Goal: Transaction & Acquisition: Book appointment/travel/reservation

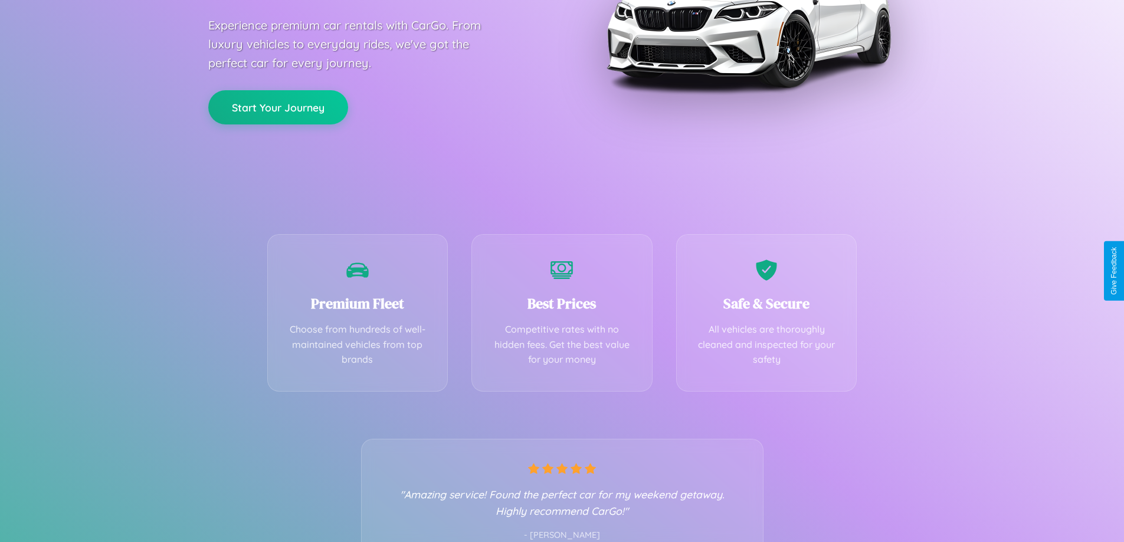
scroll to position [232, 0]
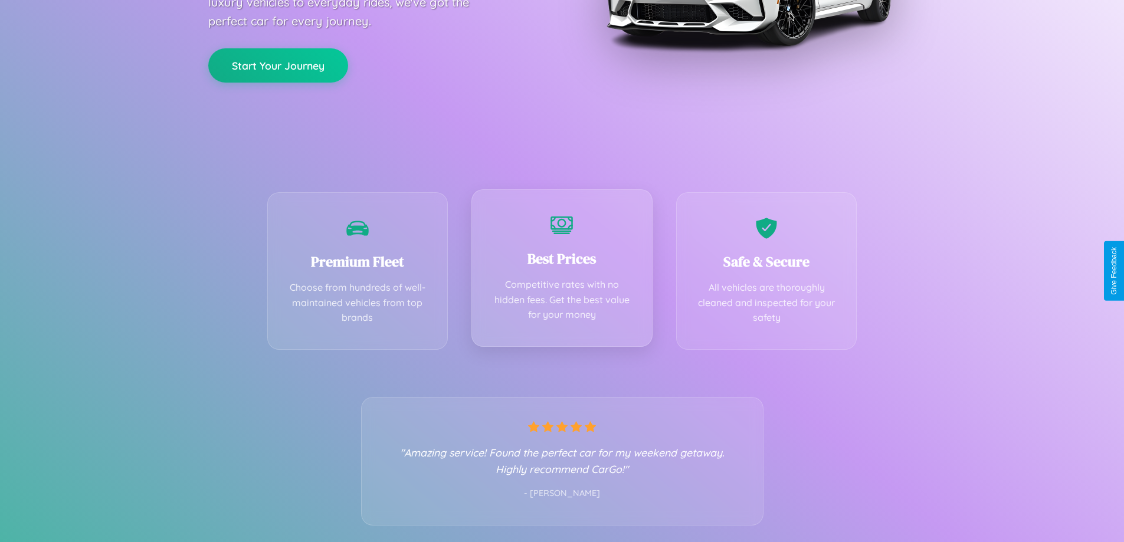
click at [561, 271] on div "Best Prices Competitive rates with no hidden fees. Get the best value for your …" at bounding box center [561, 267] width 181 height 157
click at [278, 65] on button "Start Your Journey" at bounding box center [278, 64] width 140 height 34
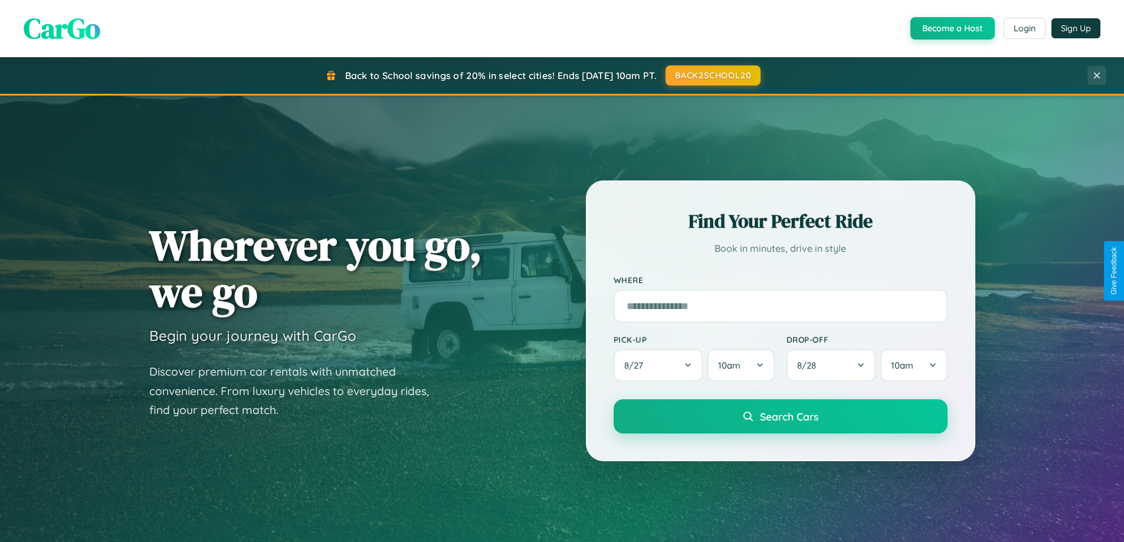
scroll to position [508, 0]
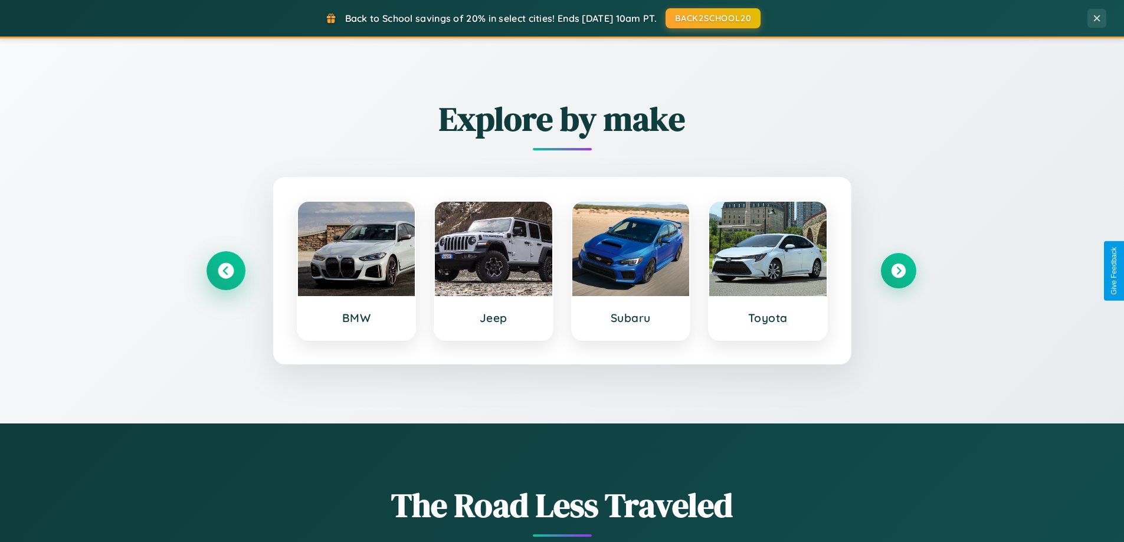
click at [225, 271] on icon at bounding box center [226, 271] width 16 height 16
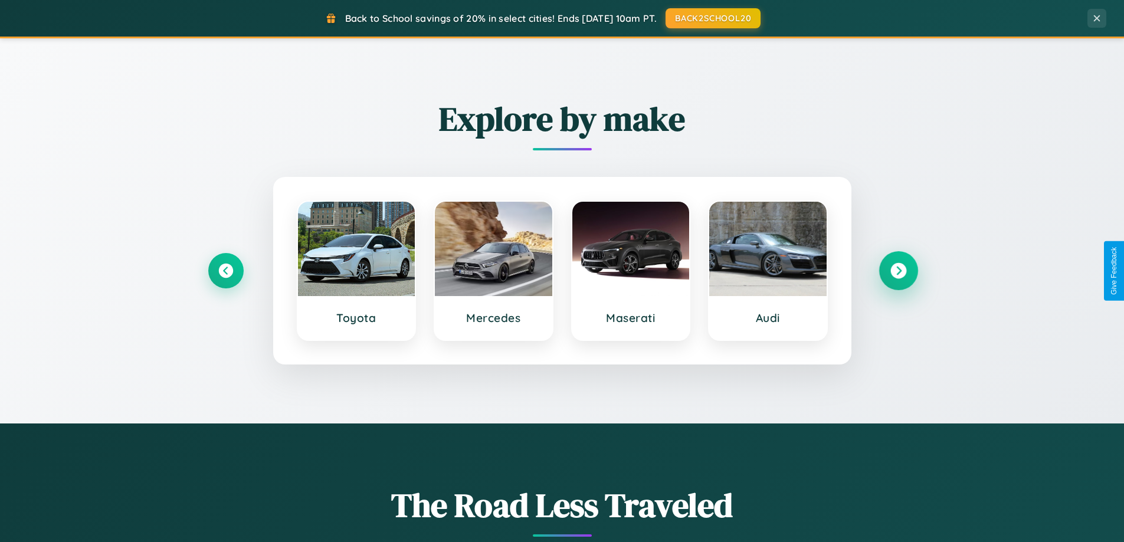
click at [898, 271] on icon at bounding box center [898, 271] width 16 height 16
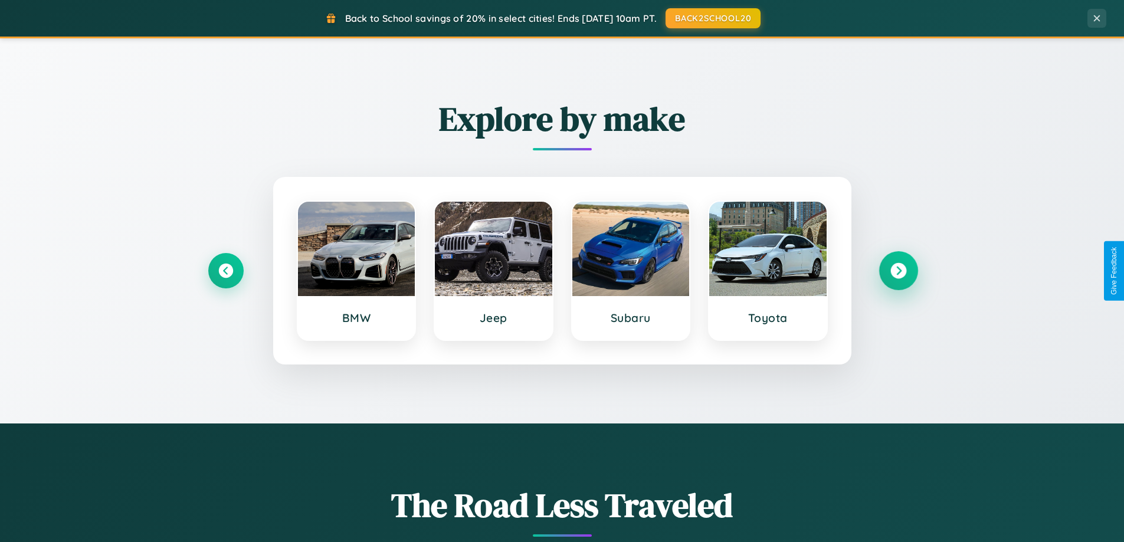
click at [898, 271] on icon at bounding box center [898, 271] width 16 height 16
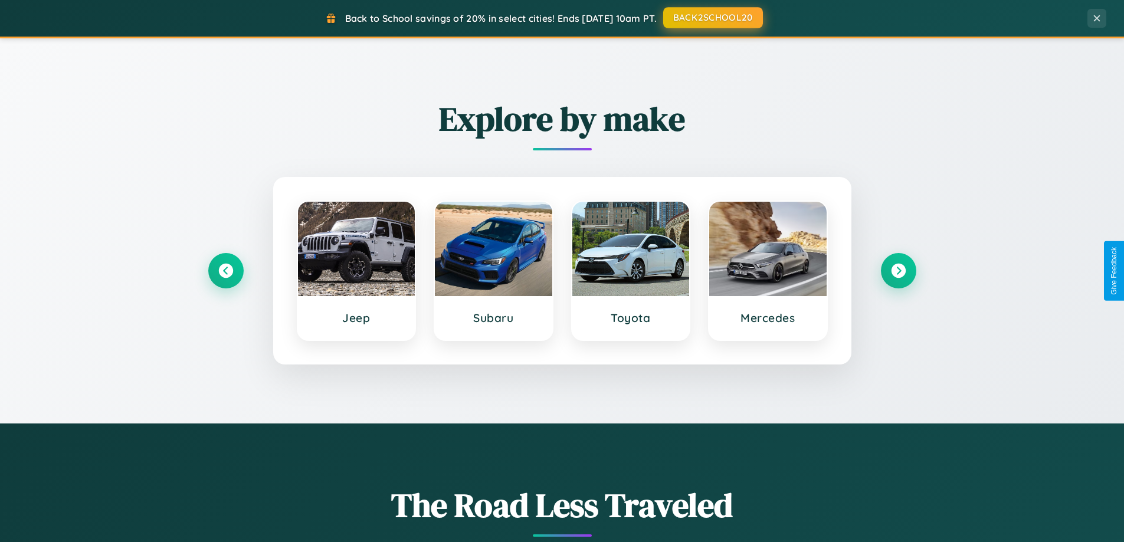
click at [712, 18] on button "BACK2SCHOOL20" at bounding box center [713, 17] width 100 height 21
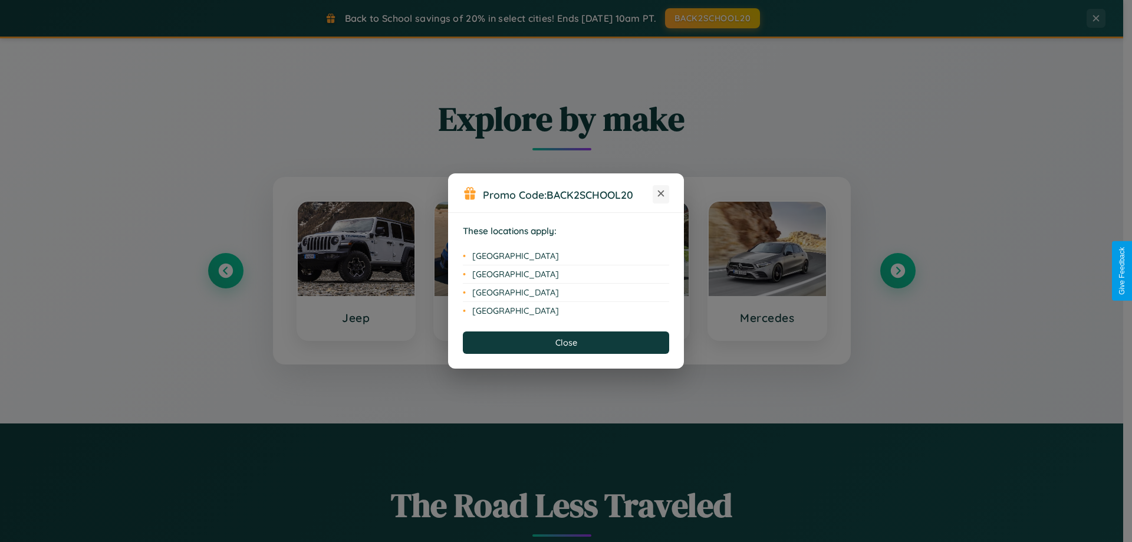
click at [661, 194] on icon at bounding box center [661, 194] width 6 height 6
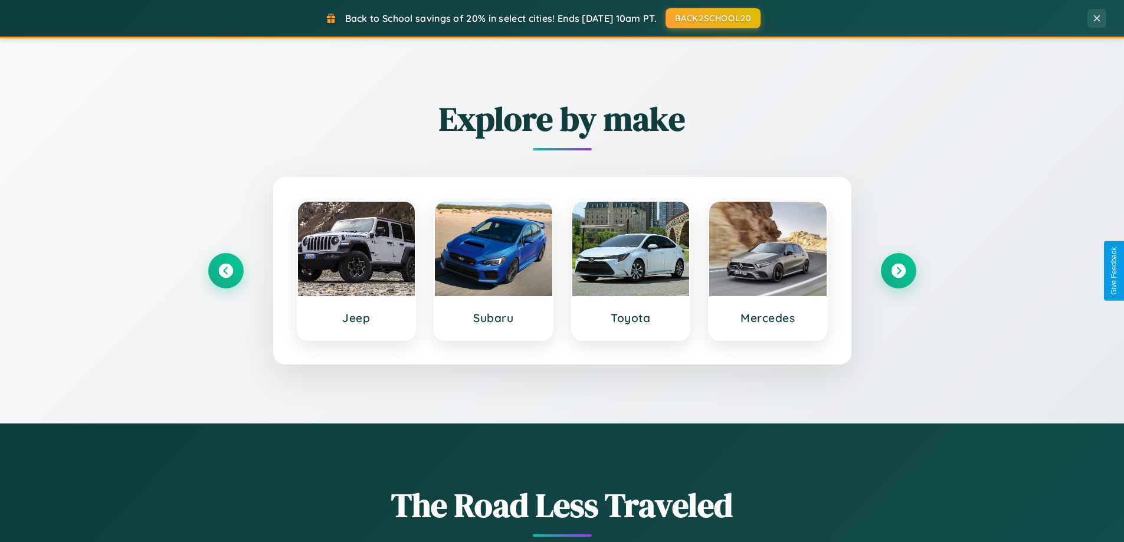
scroll to position [0, 0]
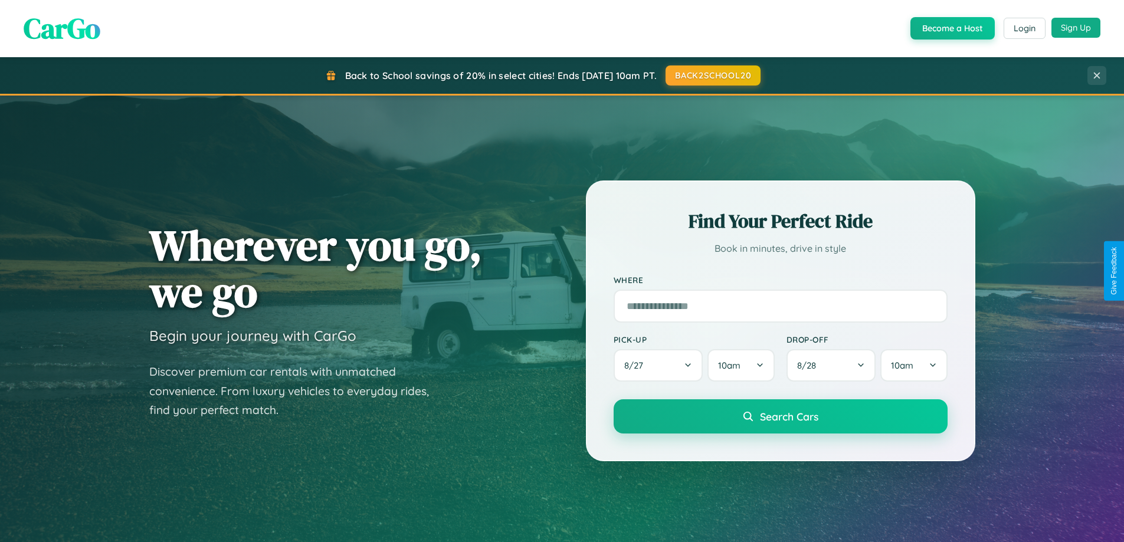
click at [1075, 28] on button "Sign Up" at bounding box center [1075, 28] width 49 height 20
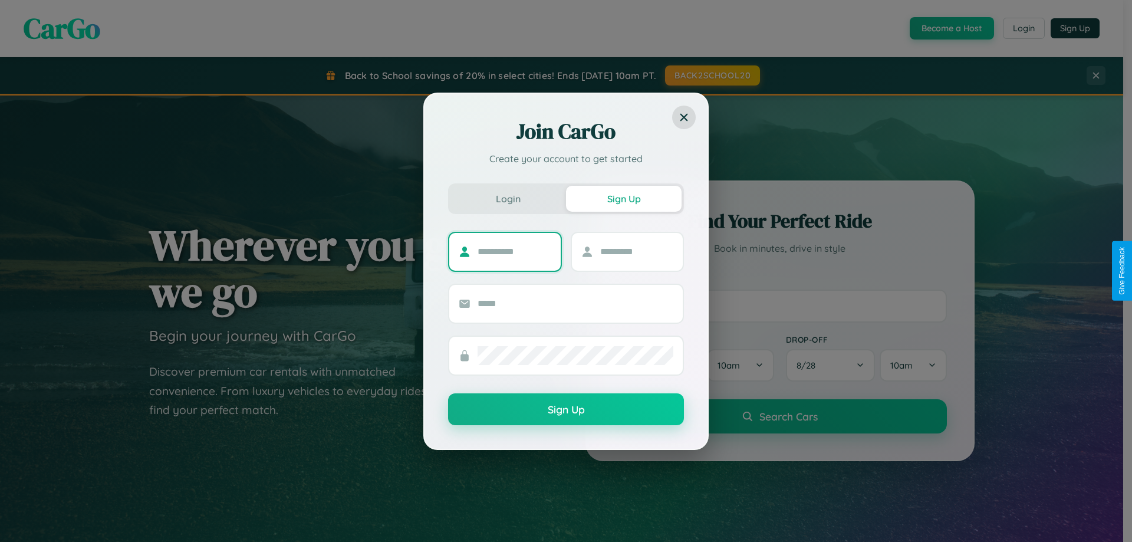
click at [514, 251] on input "text" at bounding box center [515, 251] width 74 height 19
type input "******"
click at [636, 251] on input "text" at bounding box center [637, 251] width 74 height 19
type input "*****"
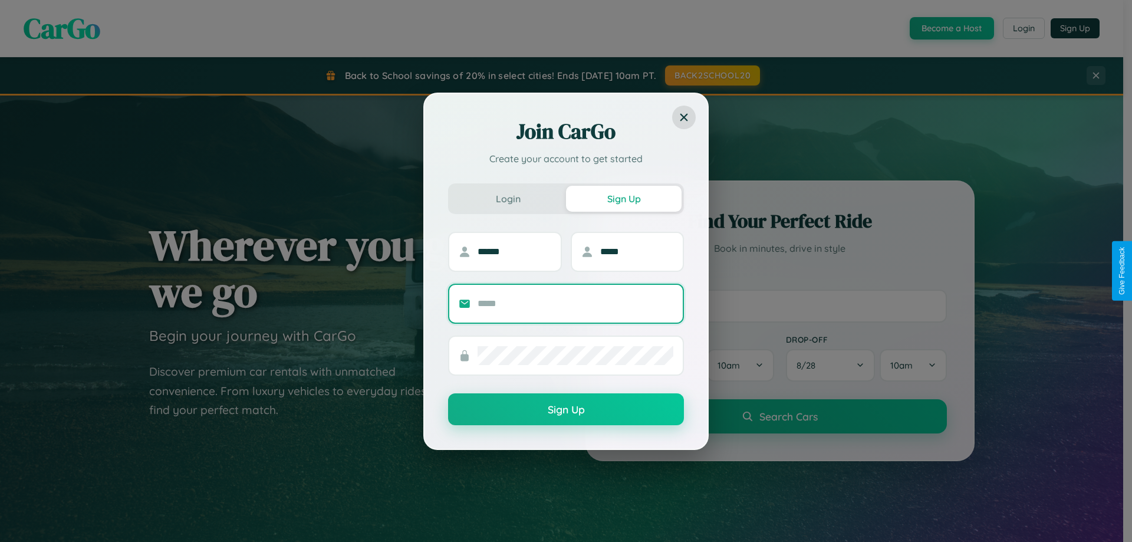
click at [576, 303] on input "text" at bounding box center [576, 303] width 196 height 19
type input "**********"
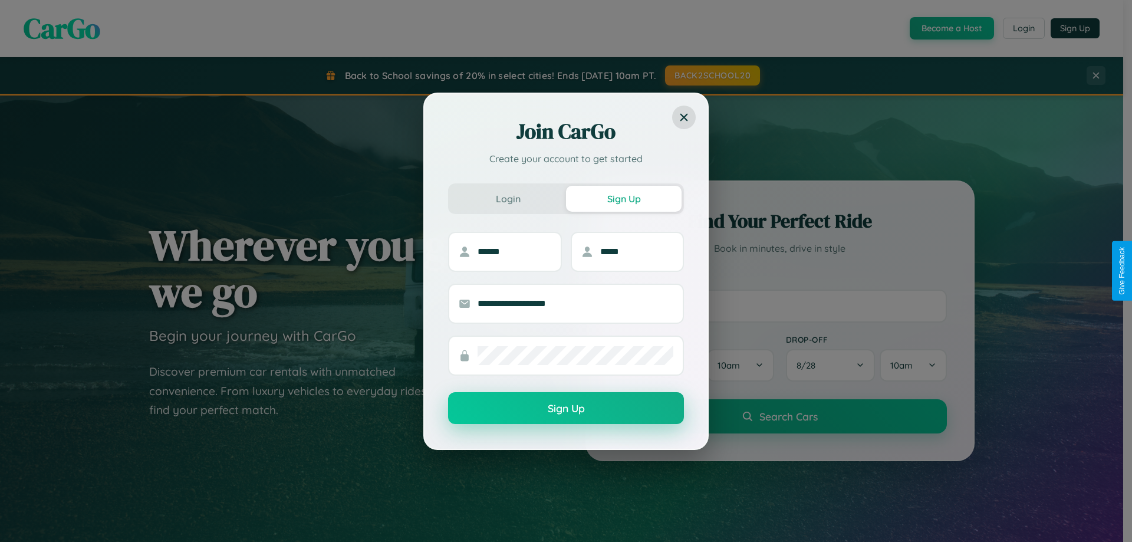
click at [566, 409] on button "Sign Up" at bounding box center [566, 408] width 236 height 32
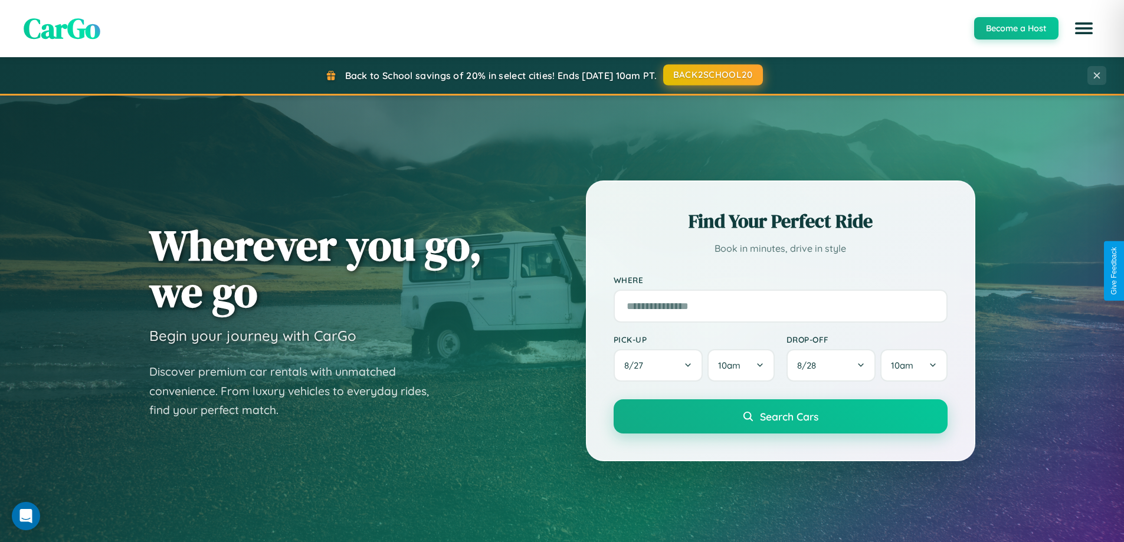
click at [712, 75] on button "BACK2SCHOOL20" at bounding box center [713, 74] width 100 height 21
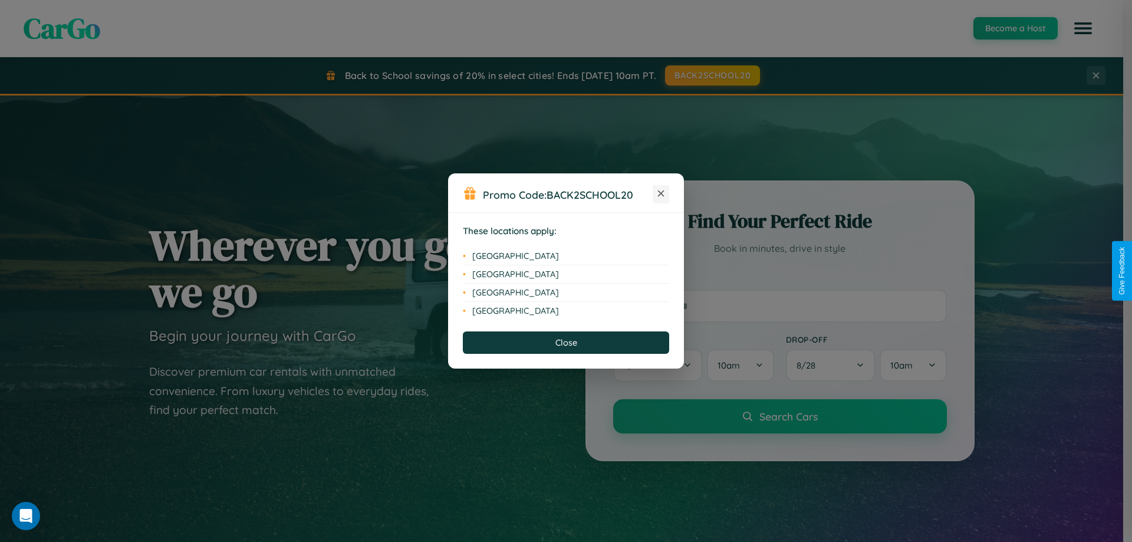
click at [661, 194] on icon at bounding box center [661, 194] width 6 height 6
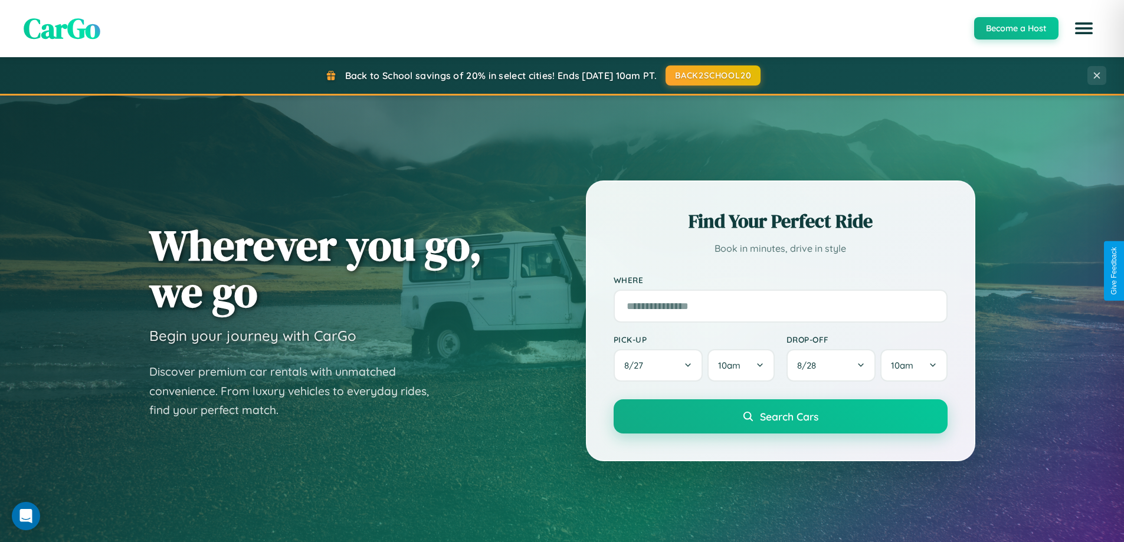
scroll to position [1895, 0]
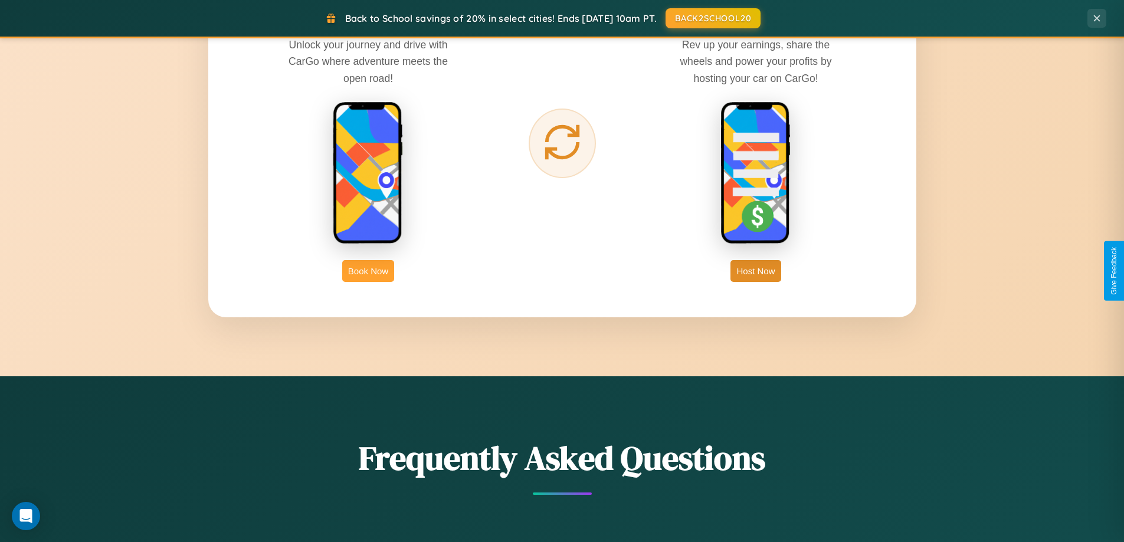
click at [368, 271] on button "Book Now" at bounding box center [368, 271] width 52 height 22
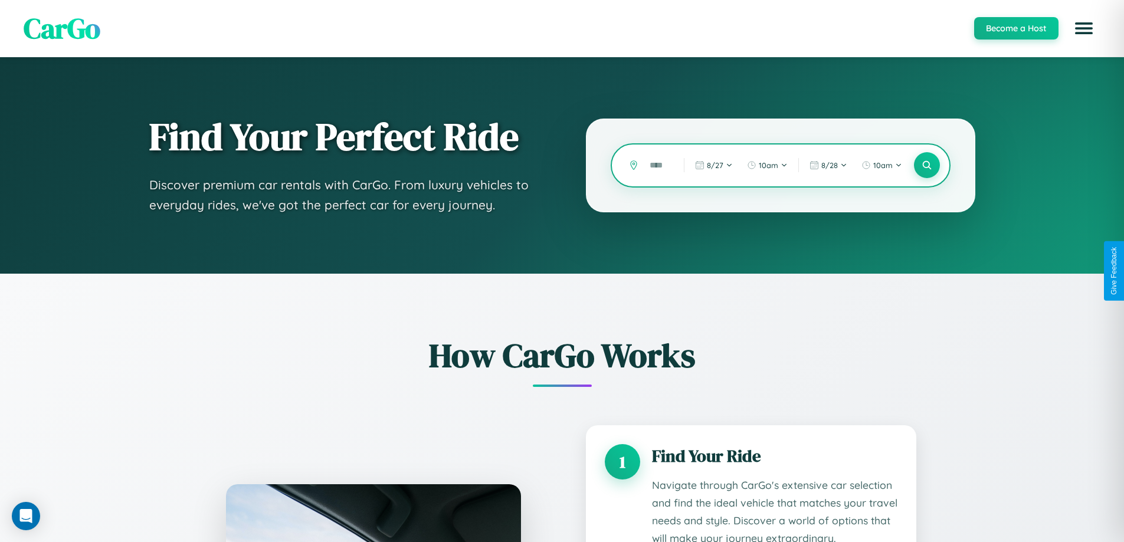
click at [658, 165] on input "text" at bounding box center [657, 165] width 28 height 21
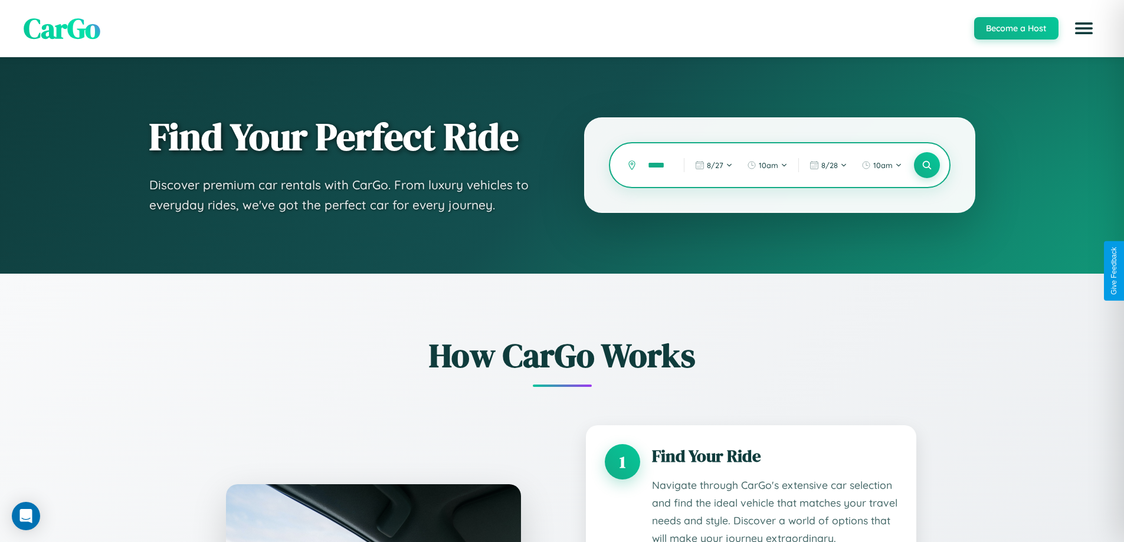
scroll to position [0, 12]
type input "******"
click at [926, 165] on icon at bounding box center [926, 165] width 11 height 11
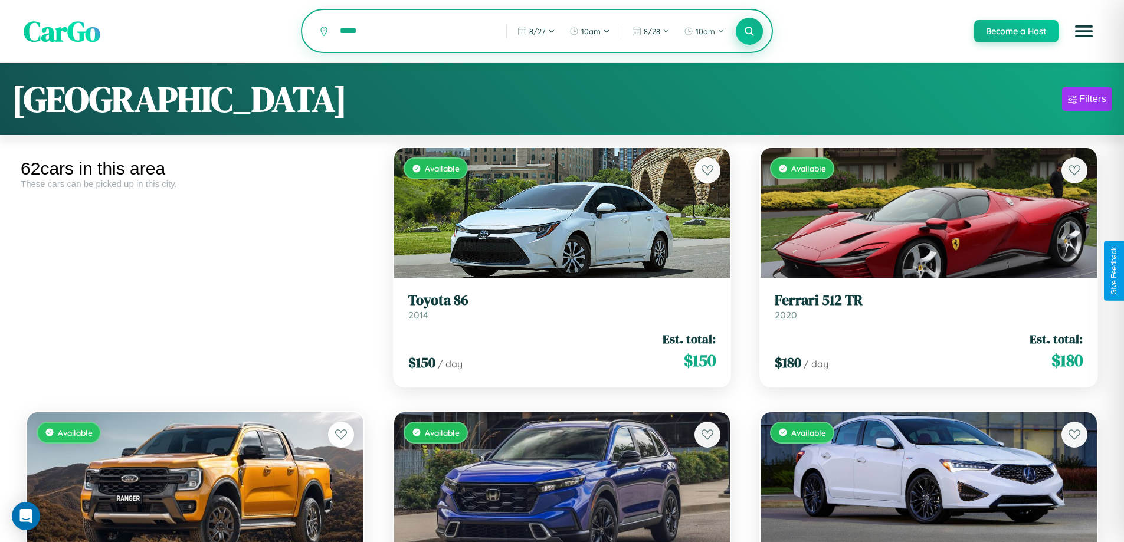
type input "*****"
click at [748, 32] on icon at bounding box center [749, 30] width 11 height 11
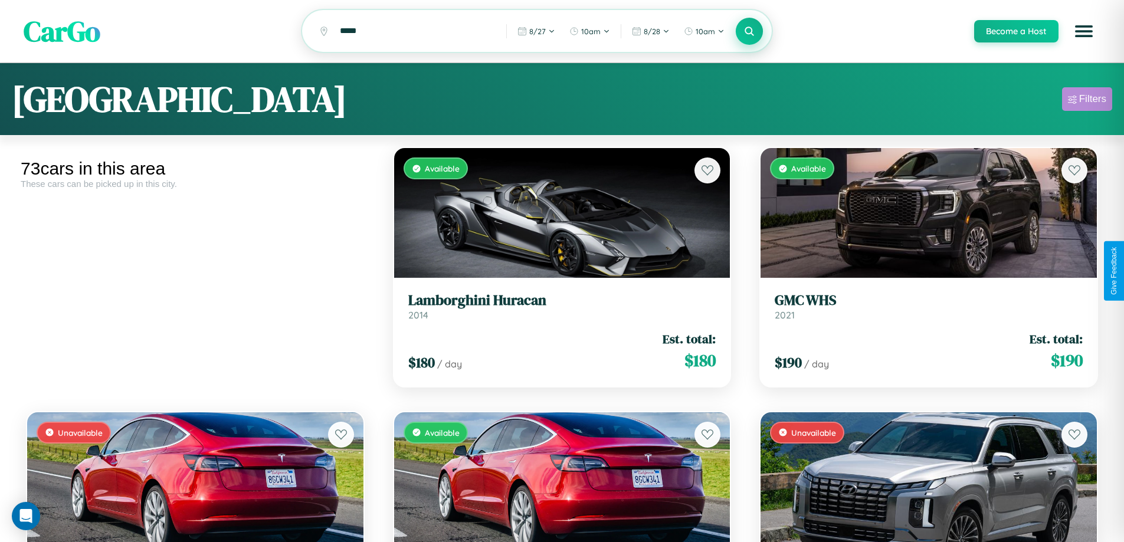
click at [1086, 101] on div "Filters" at bounding box center [1092, 99] width 27 height 12
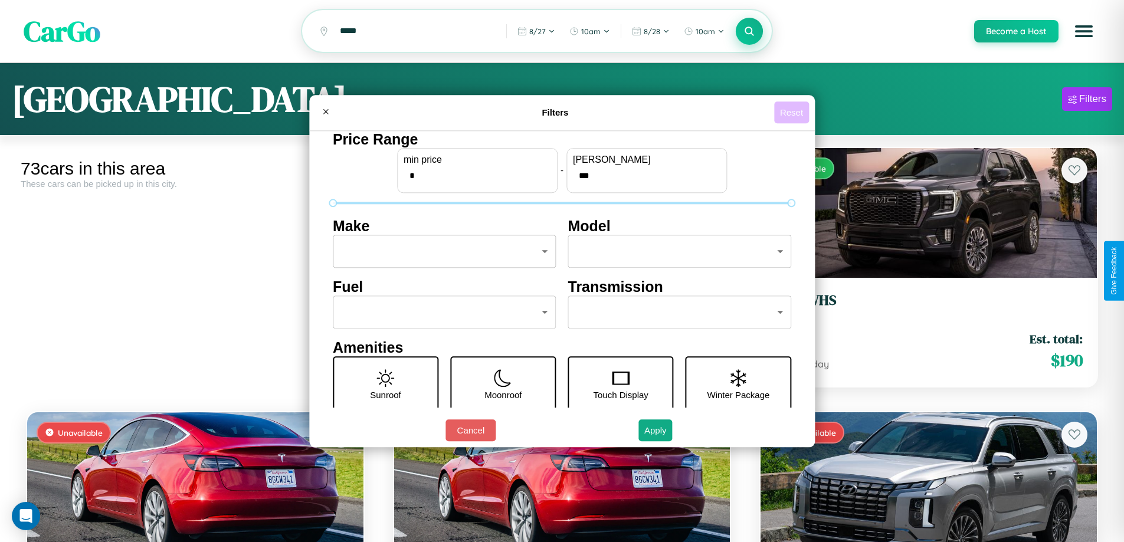
click at [793, 112] on button "Reset" at bounding box center [791, 112] width 35 height 22
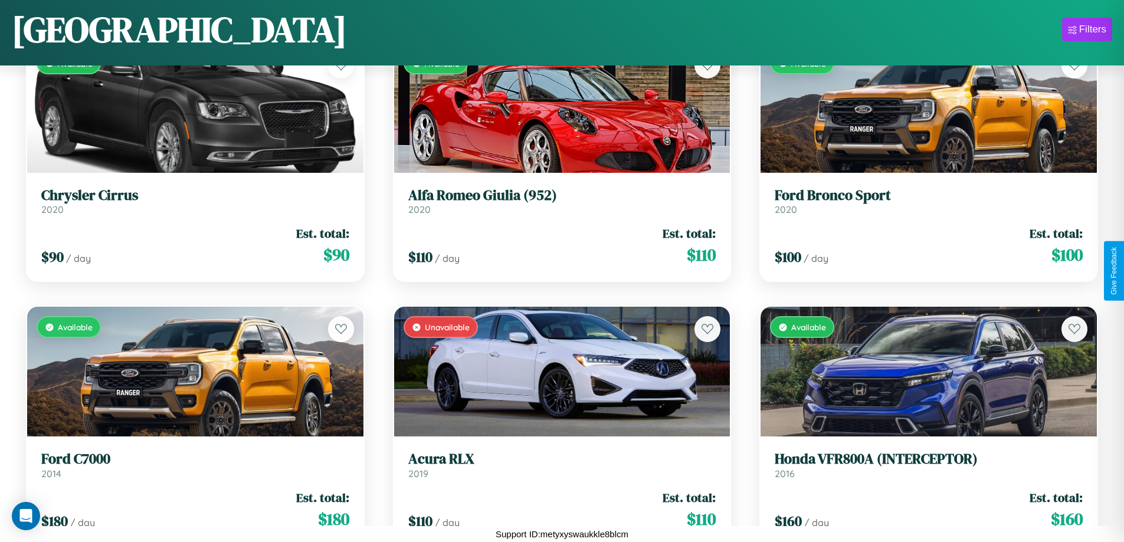
scroll to position [694, 0]
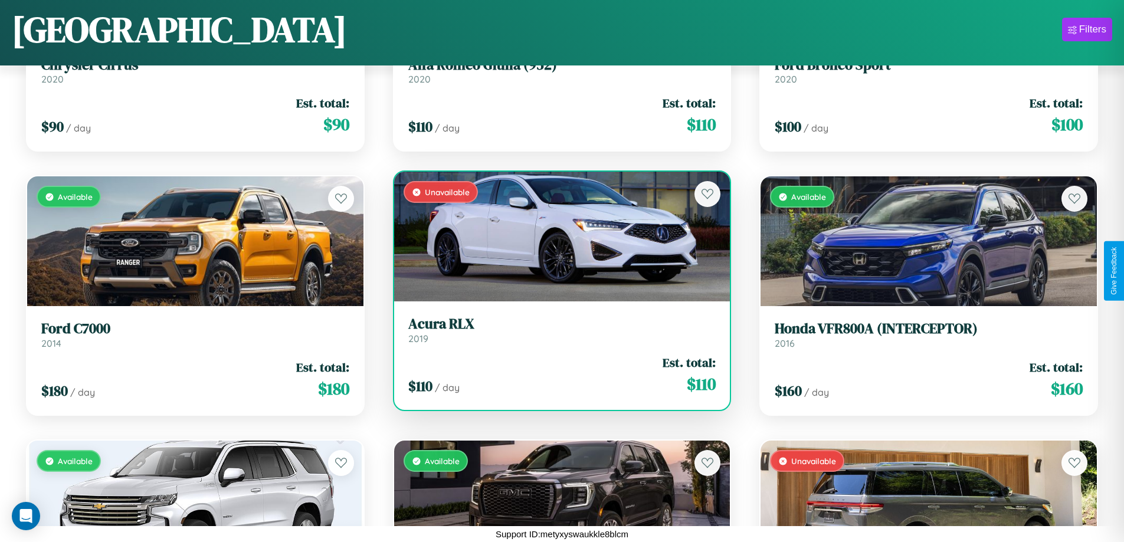
click at [557, 334] on link "Acura RLX 2019" at bounding box center [562, 330] width 308 height 29
